Goal: Check status: Check status

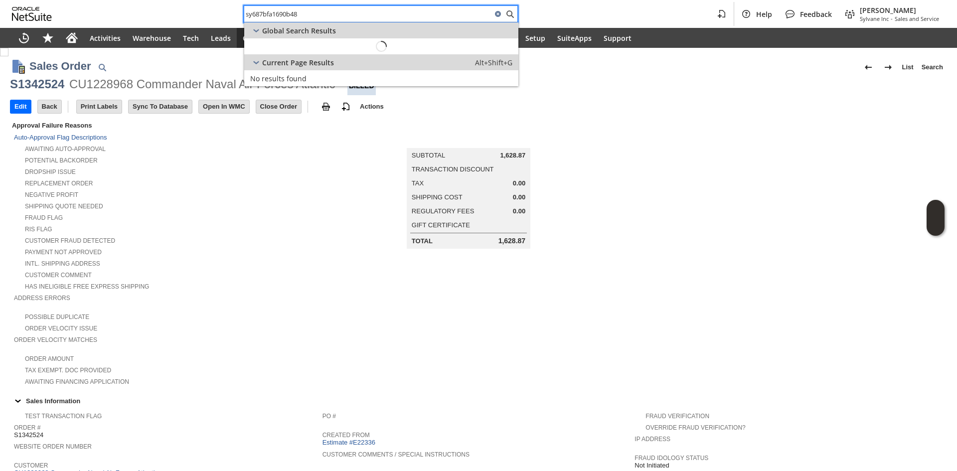
scroll to position [208, 0]
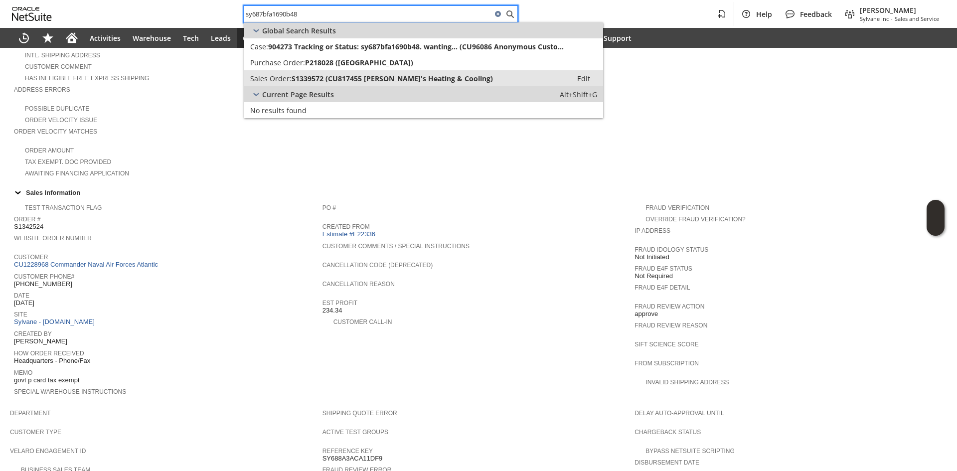
type input "sy687bfa1690b48"
click at [320, 76] on span "S1339572 (CU817455 Matt's Heating & Cooling)" at bounding box center [392, 78] width 201 height 9
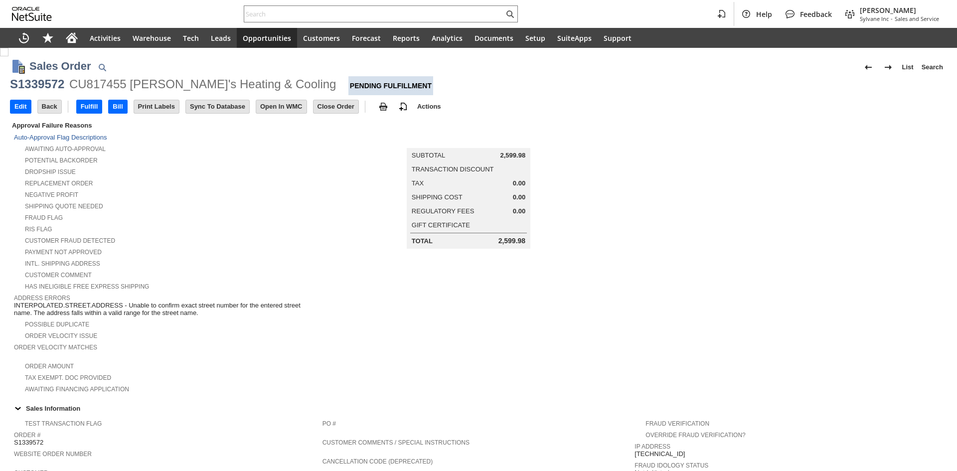
click at [107, 85] on div "CU817455 [PERSON_NAME]'s Heating & Cooling" at bounding box center [202, 84] width 267 height 16
copy div "CU817455"
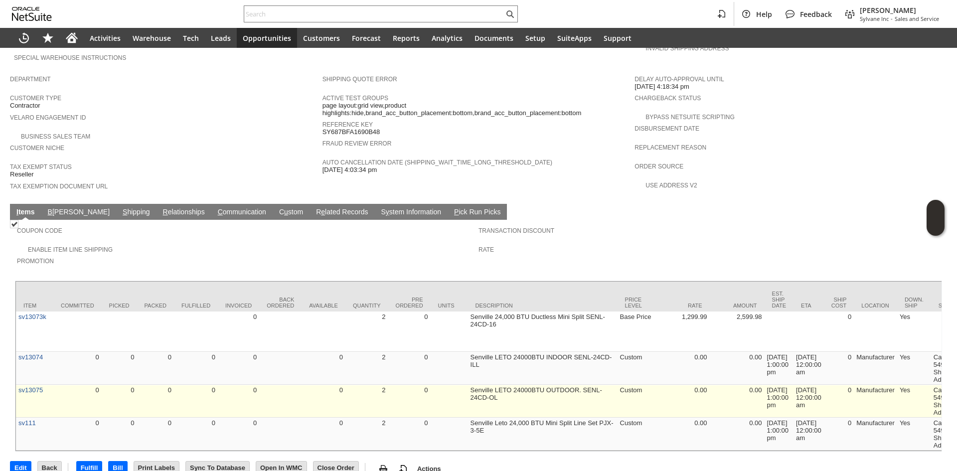
scroll to position [550, 0]
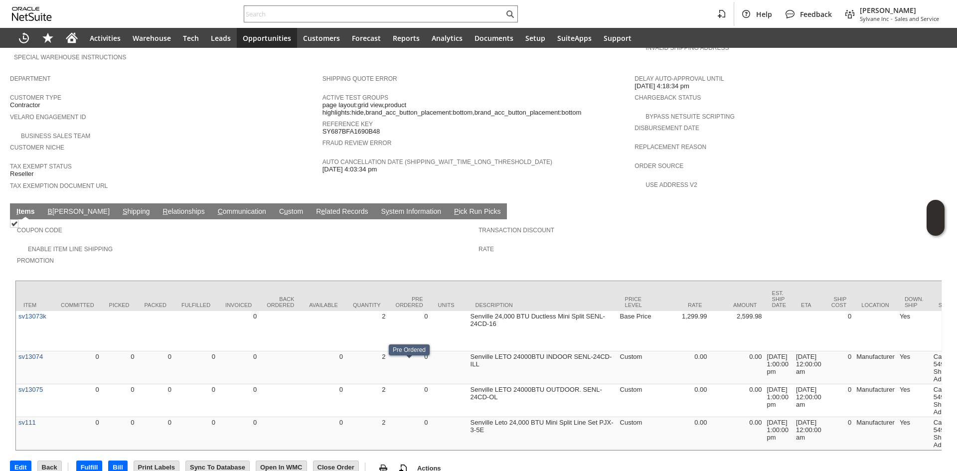
click at [120, 207] on link "S hipping" at bounding box center [136, 211] width 32 height 9
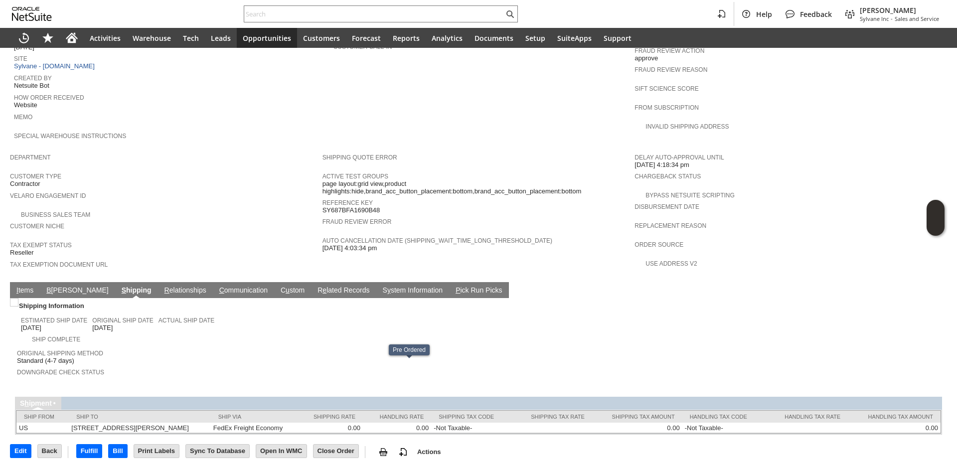
scroll to position [447, 0]
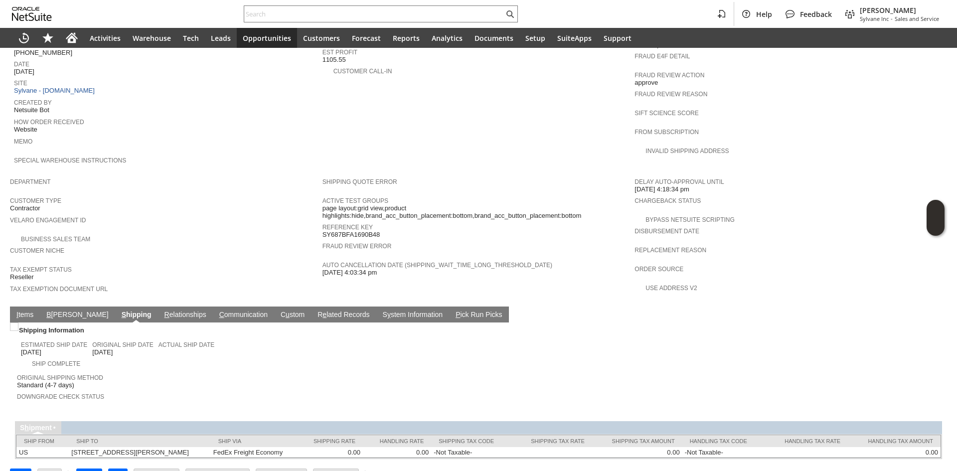
click at [24, 311] on link "I tems" at bounding box center [25, 315] width 22 height 9
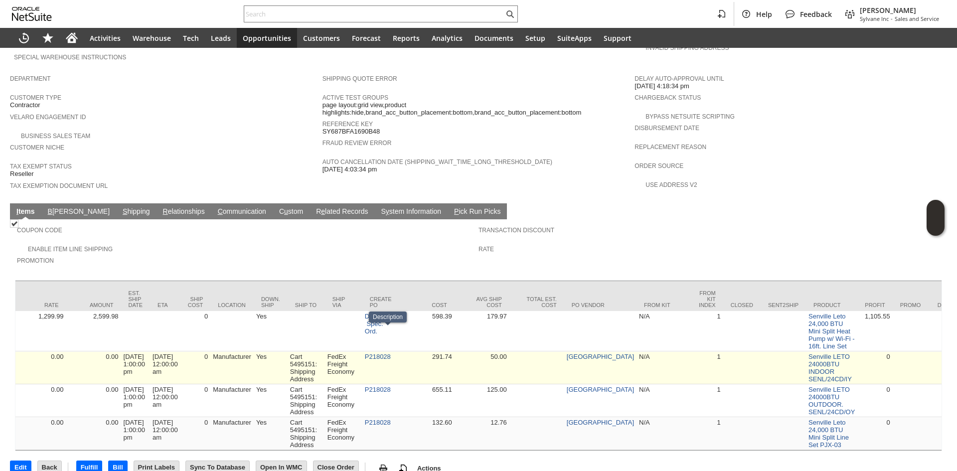
scroll to position [0, 660]
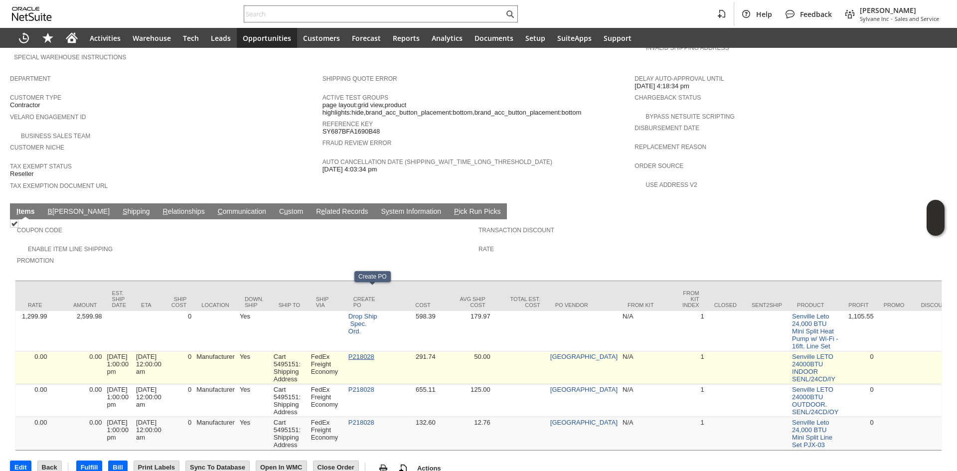
click at [371, 353] on link "P218028" at bounding box center [361, 356] width 26 height 7
